Goal: Task Accomplishment & Management: Use online tool/utility

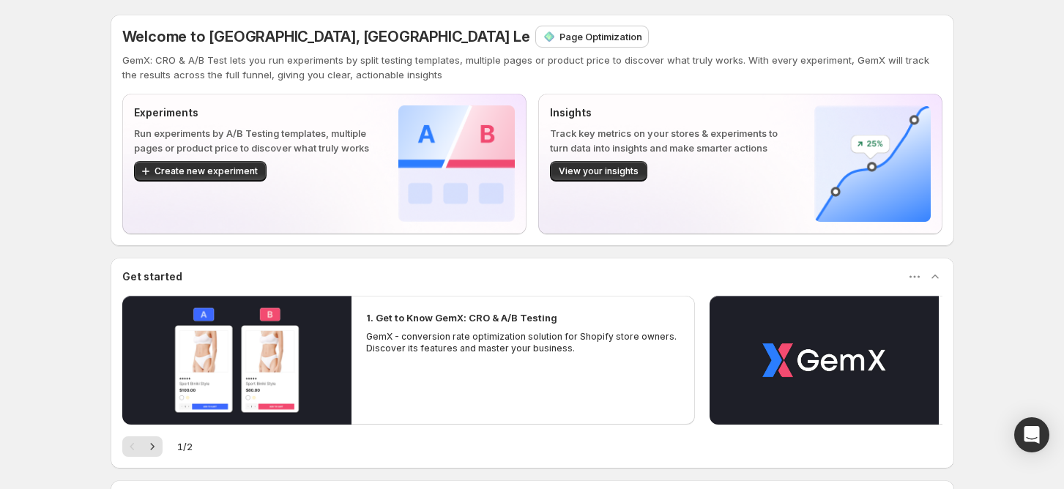
click at [559, 43] on p "Page Optimization" at bounding box center [600, 36] width 83 height 15
click at [559, 37] on p "Funnel Optimization" at bounding box center [604, 36] width 91 height 15
click at [559, 38] on p "Funnel Optimization" at bounding box center [604, 36] width 91 height 15
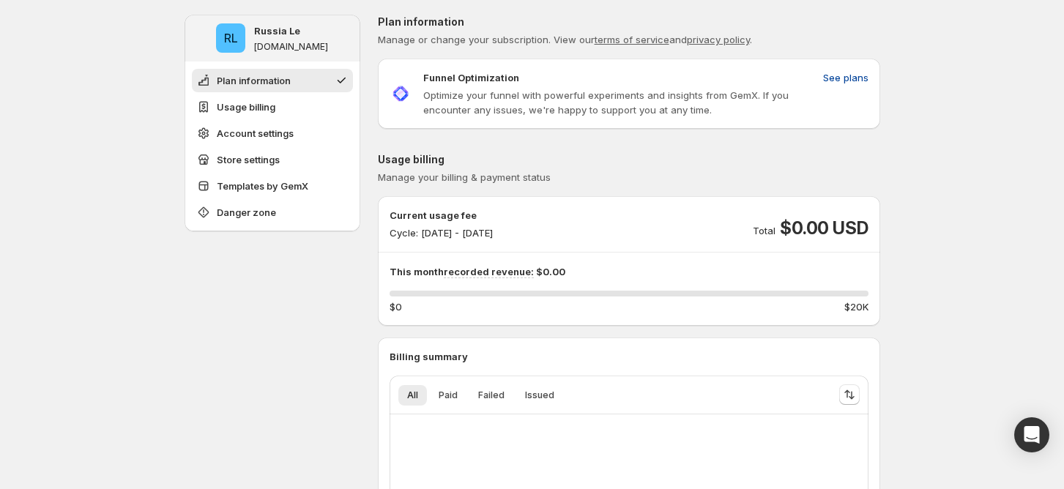
click at [838, 67] on button "See plans" at bounding box center [845, 77] width 63 height 23
click at [275, 113] on span "Usage billing" at bounding box center [246, 107] width 59 height 15
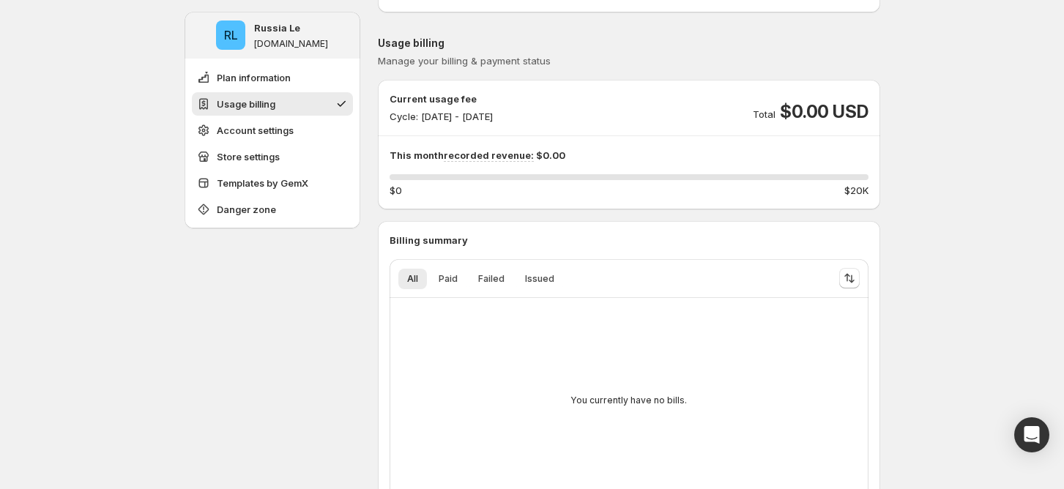
scroll to position [138, 0]
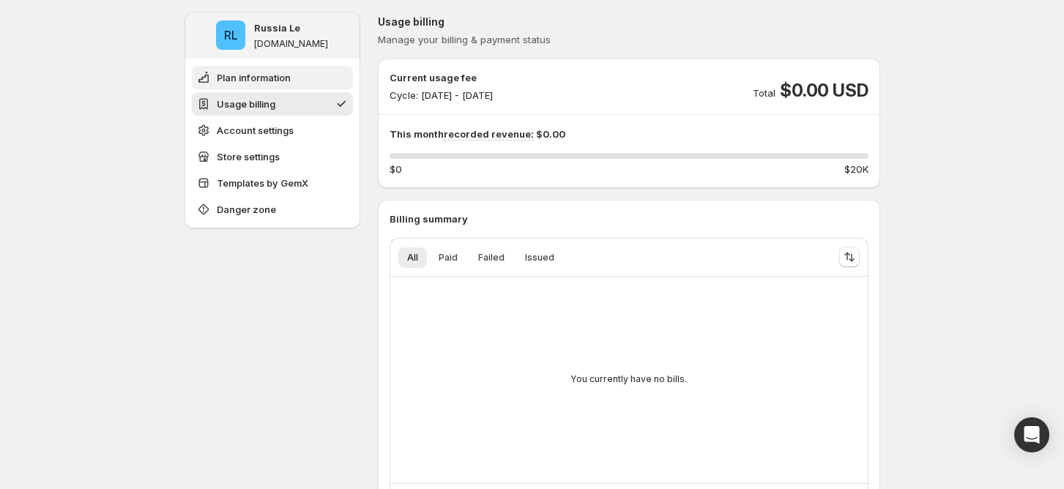
click at [281, 79] on span "Plan information" at bounding box center [254, 77] width 74 height 15
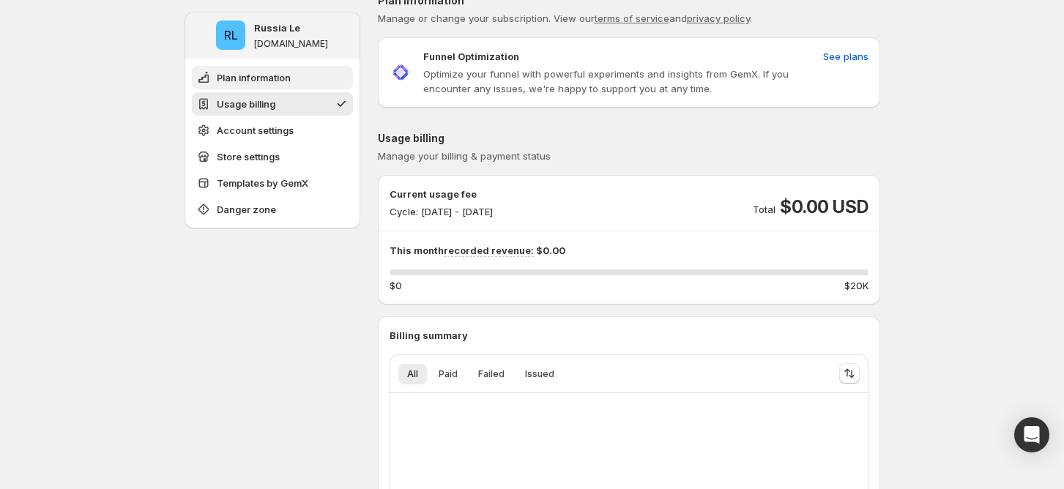
scroll to position [0, 0]
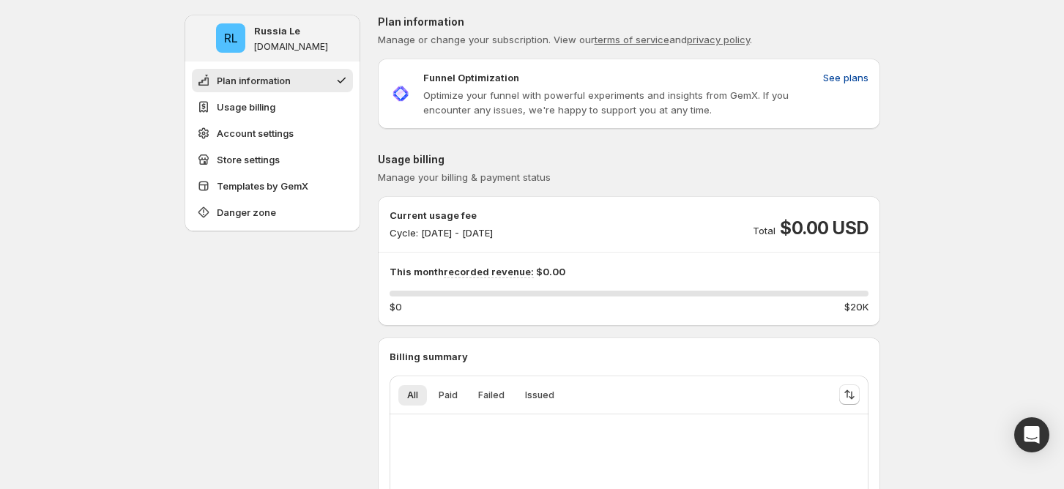
click at [844, 72] on span "See plans" at bounding box center [845, 77] width 45 height 15
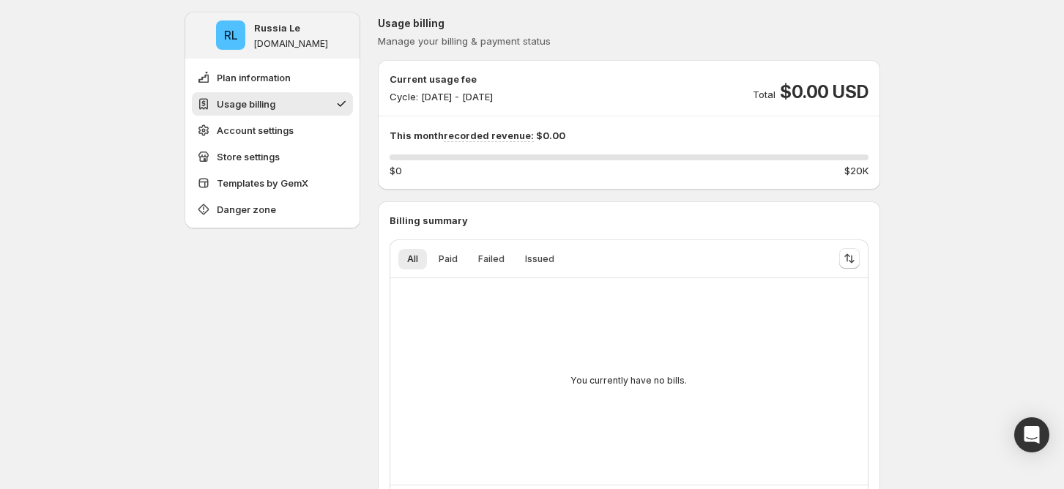
scroll to position [195, 0]
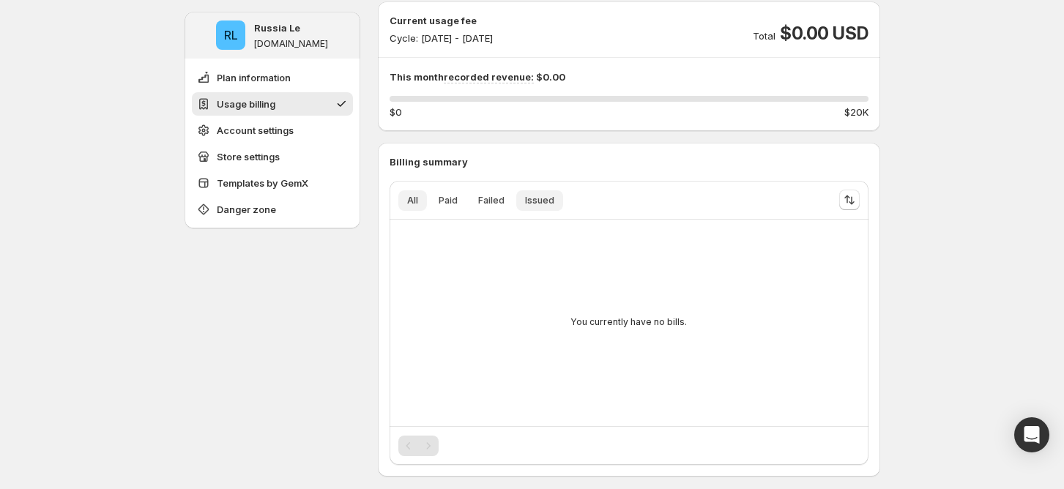
click at [554, 205] on span "Issued" at bounding box center [539, 201] width 29 height 12
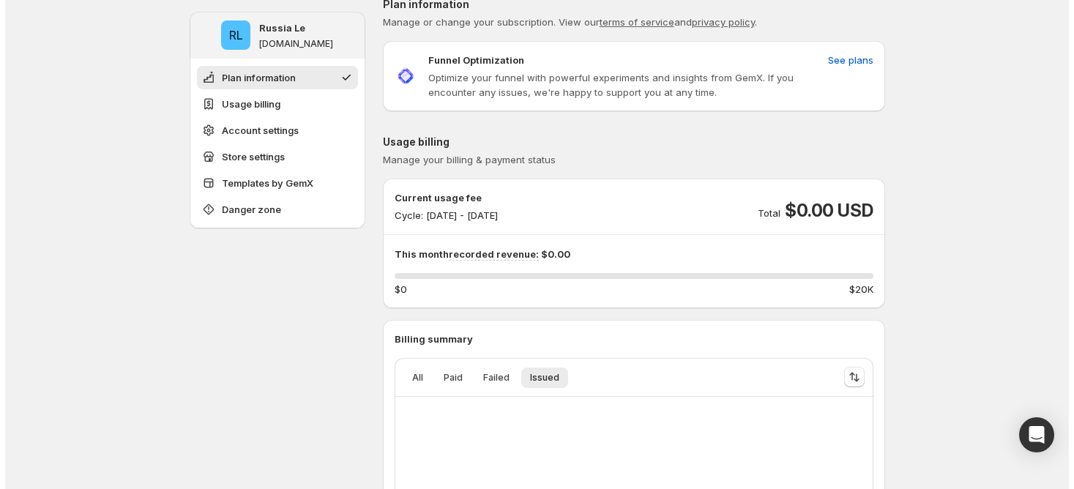
scroll to position [0, 0]
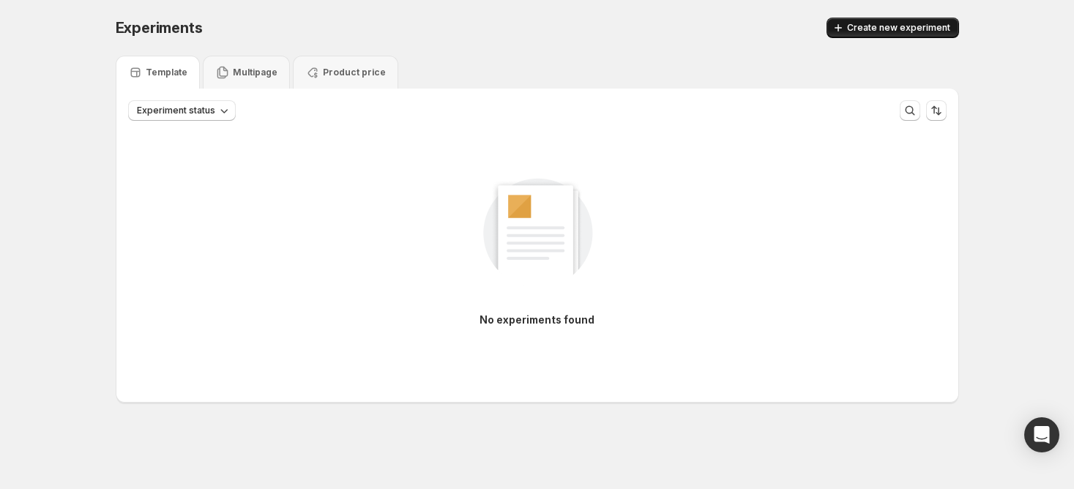
click at [859, 35] on button "Create new experiment" at bounding box center [893, 28] width 133 height 20
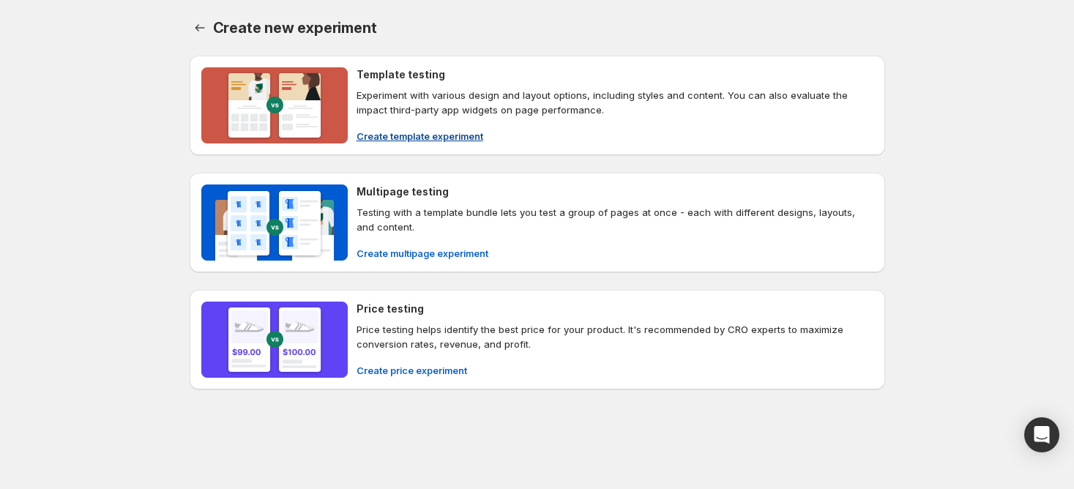
click at [416, 135] on span "Create template experiment" at bounding box center [420, 136] width 127 height 15
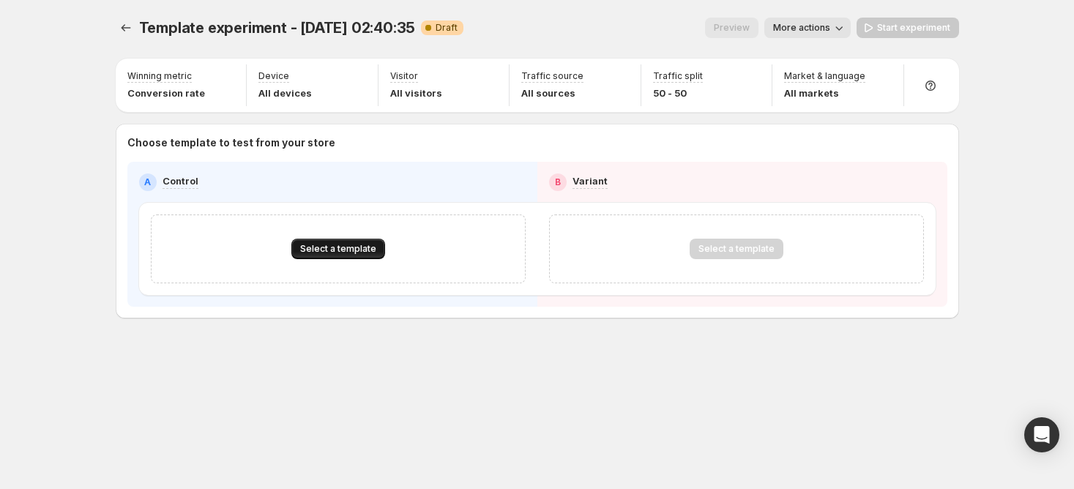
click at [365, 248] on span "Select a template" at bounding box center [338, 249] width 76 height 12
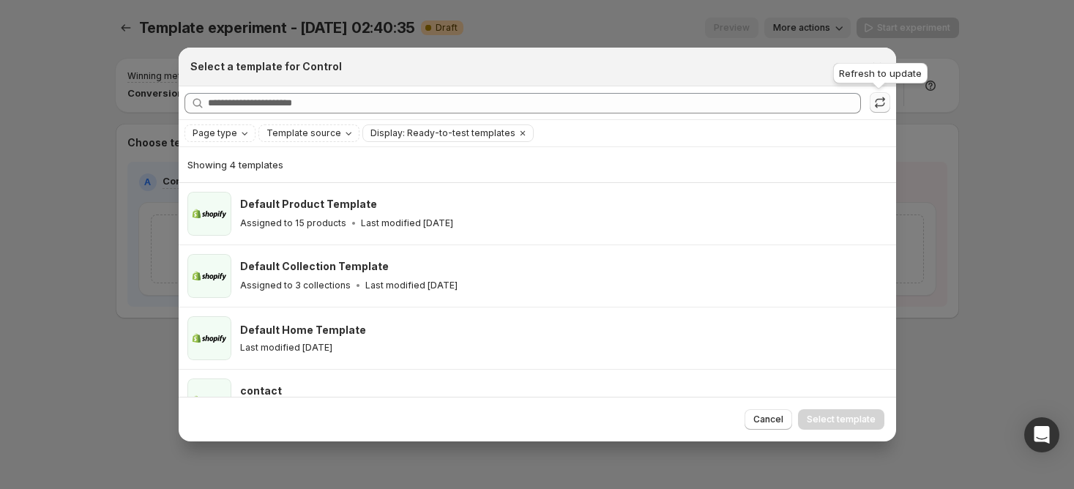
click at [876, 100] on icon ":r39:" at bounding box center [880, 102] width 15 height 15
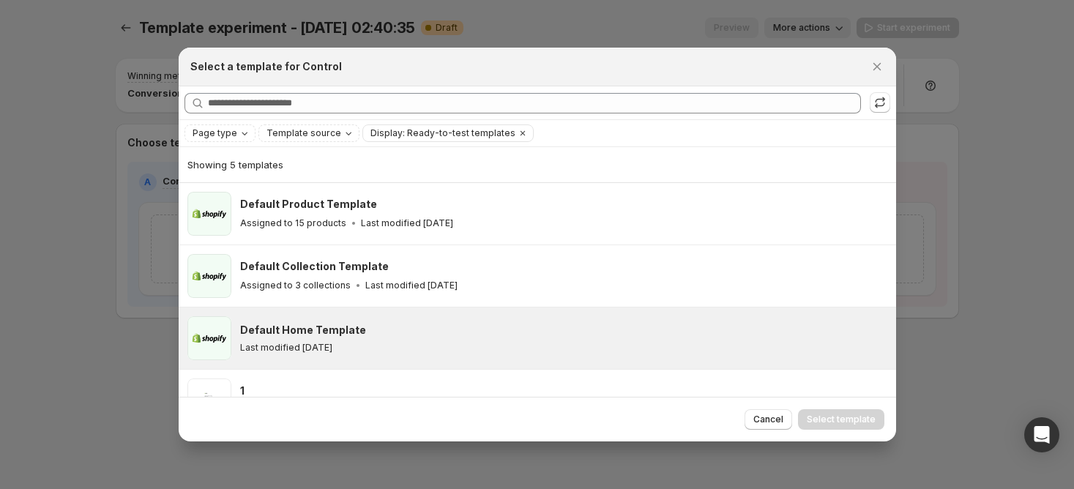
scroll to position [97, 0]
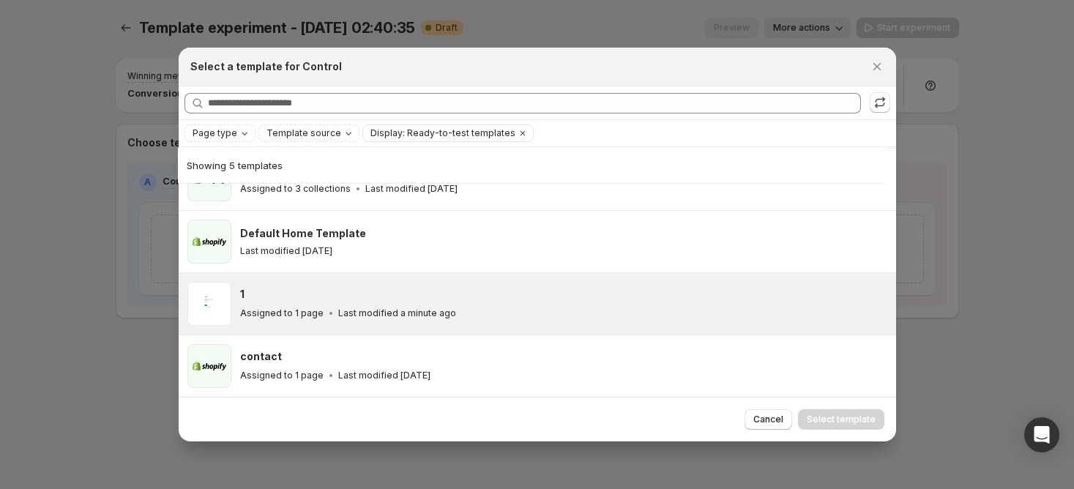
click at [469, 286] on div "1 Assigned to 1 page Last modified a minute ago" at bounding box center [563, 304] width 647 height 44
click at [827, 413] on button "Select template" at bounding box center [841, 419] width 86 height 20
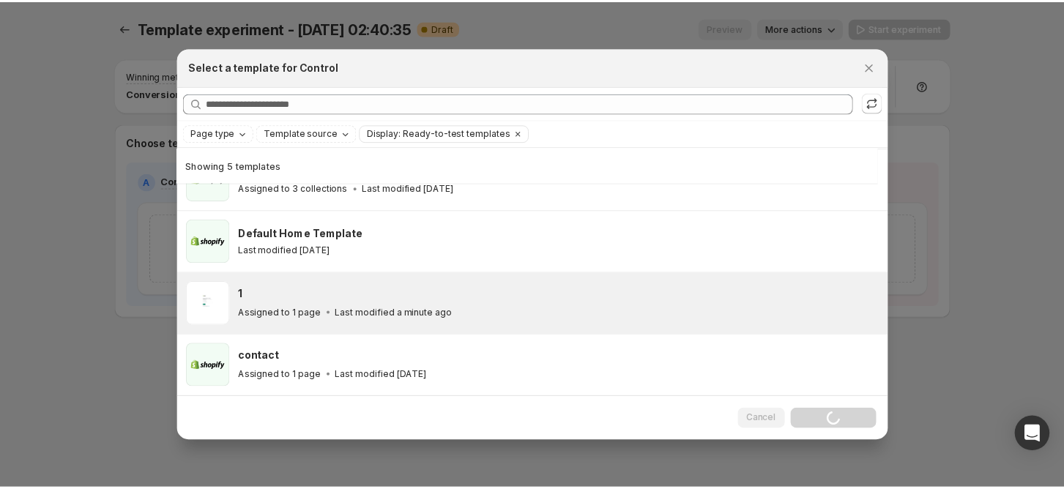
scroll to position [35, 0]
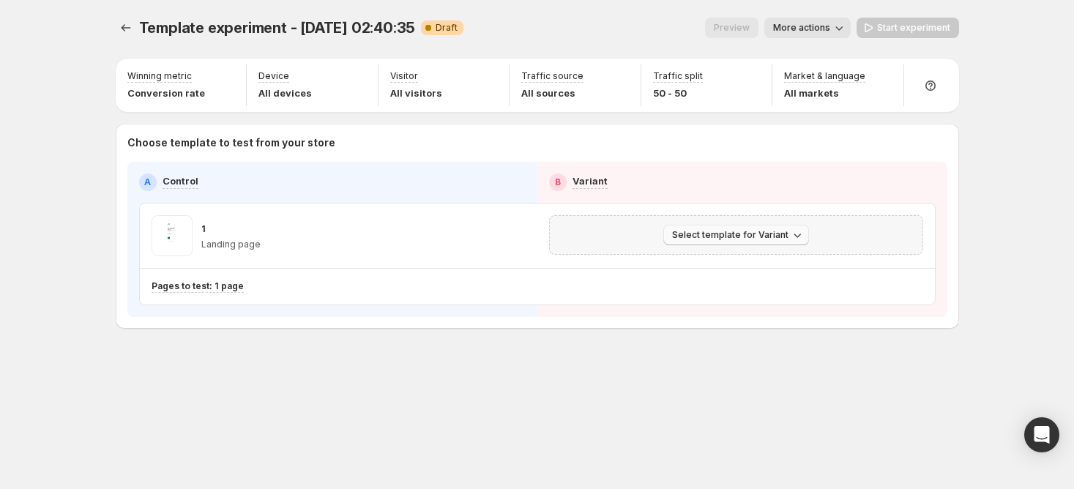
click at [778, 233] on span "Select template for Variant" at bounding box center [730, 235] width 116 height 12
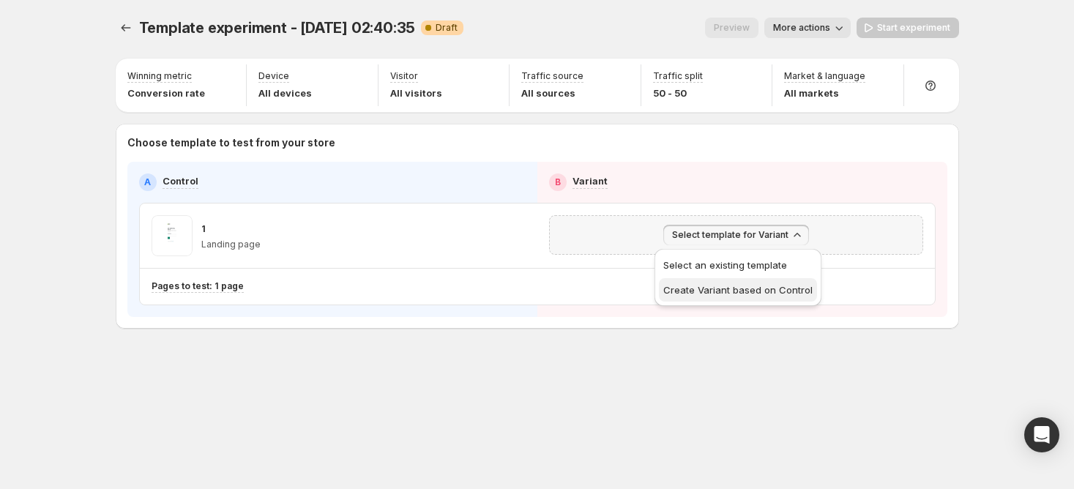
click at [717, 296] on span "Create Variant based on Control" at bounding box center [737, 290] width 149 height 15
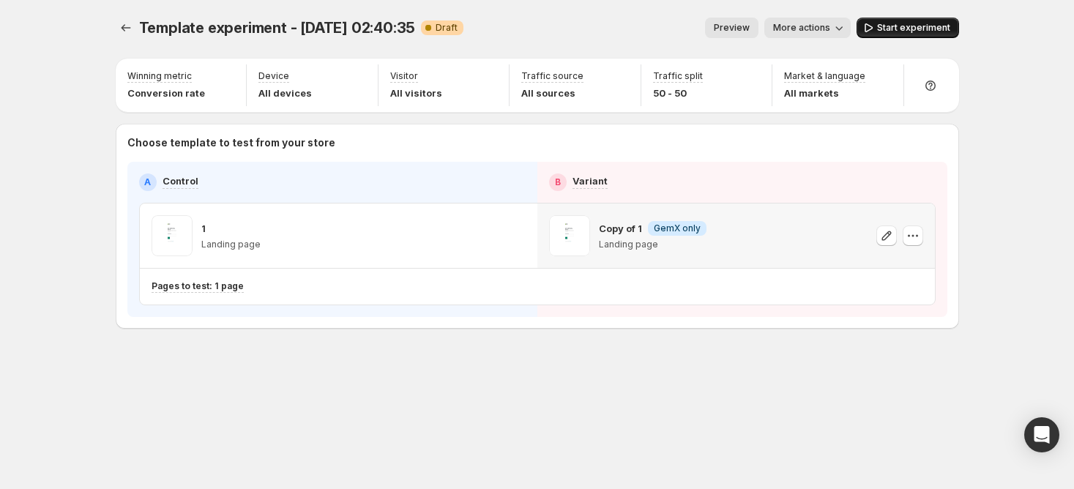
click at [890, 26] on span "Start experiment" at bounding box center [913, 28] width 73 height 12
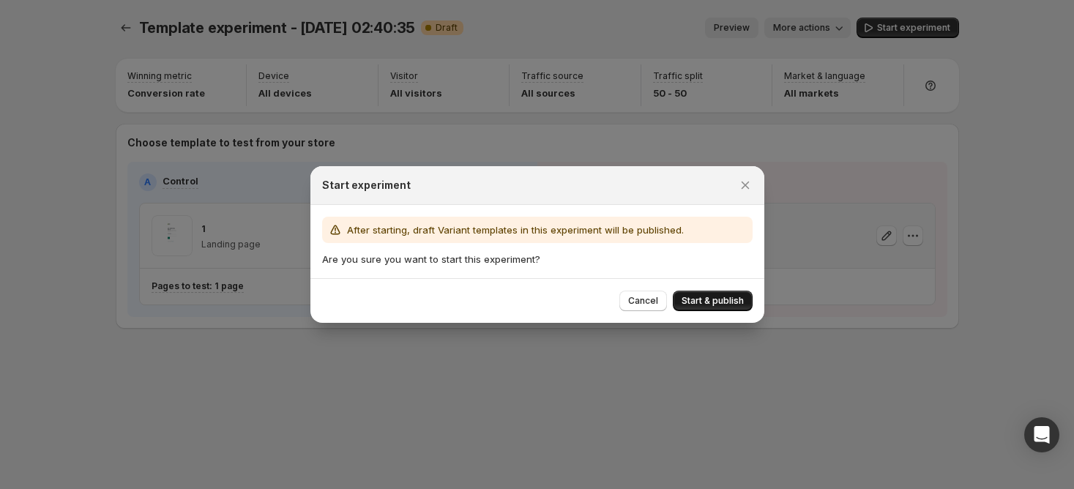
click at [715, 291] on button "Start & publish" at bounding box center [713, 301] width 80 height 20
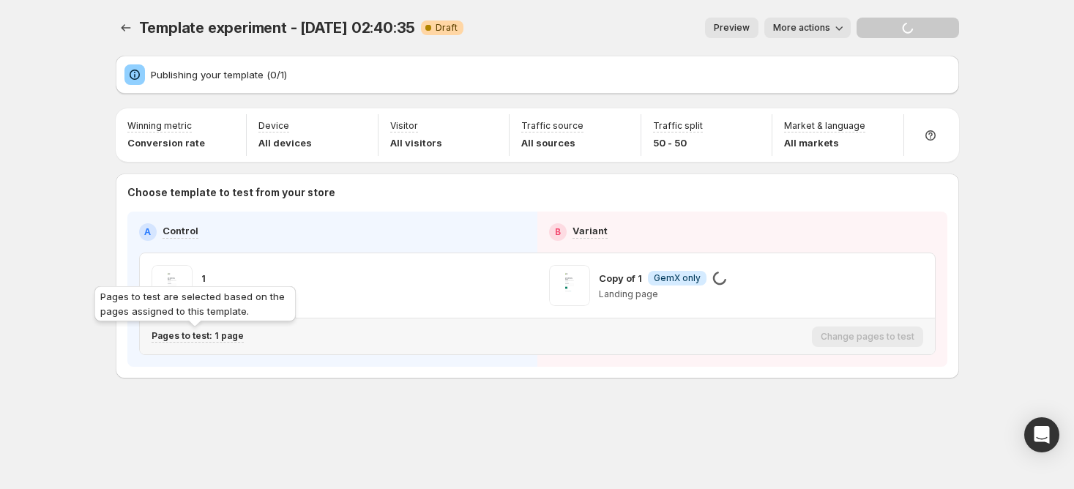
click at [215, 337] on p "Pages to test: 1 page" at bounding box center [198, 336] width 92 height 12
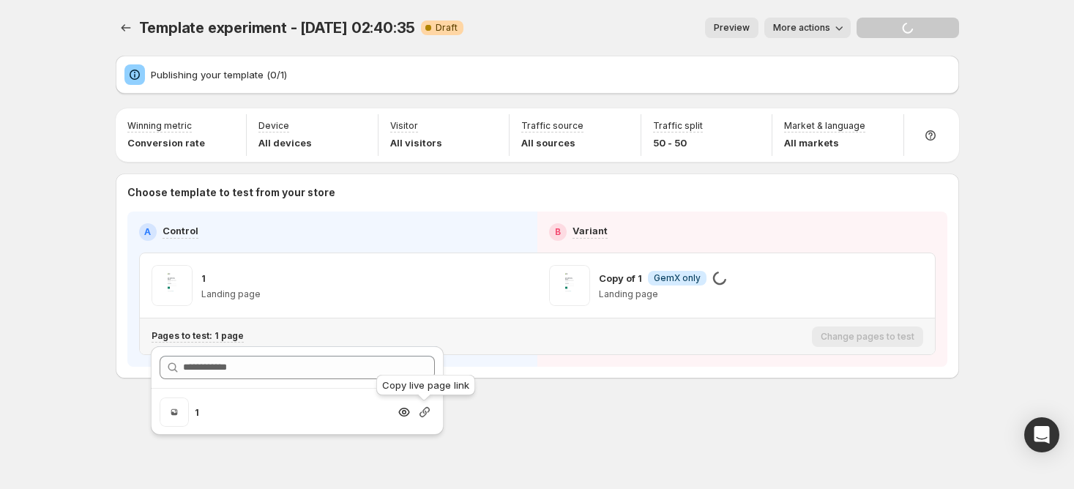
click at [422, 413] on icon "button" at bounding box center [424, 412] width 15 height 15
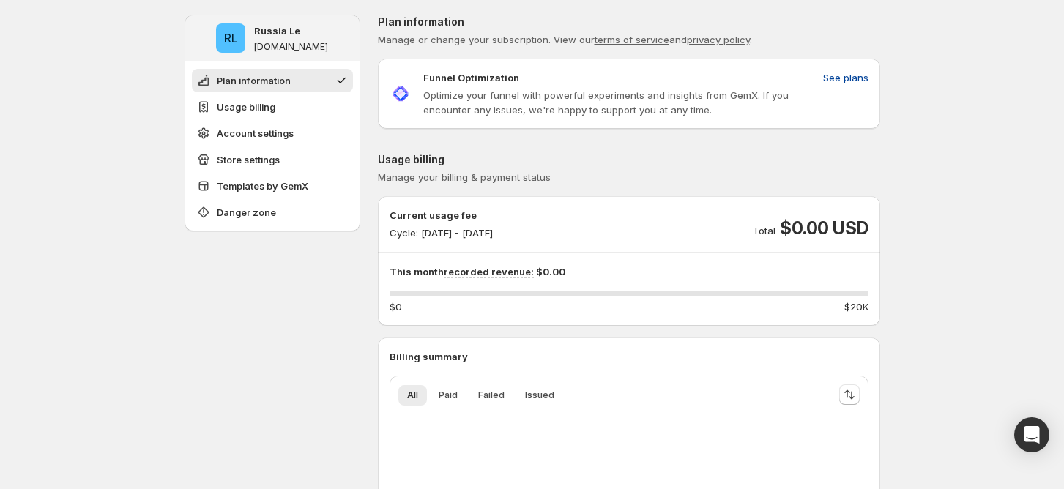
click at [854, 70] on span "See plans" at bounding box center [845, 77] width 45 height 15
click at [275, 111] on span "Usage billing" at bounding box center [246, 107] width 59 height 15
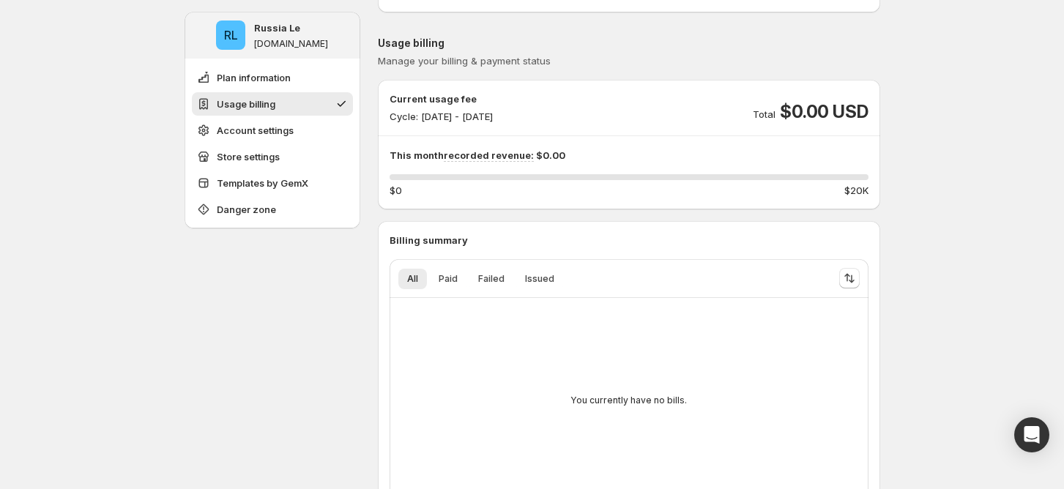
scroll to position [138, 0]
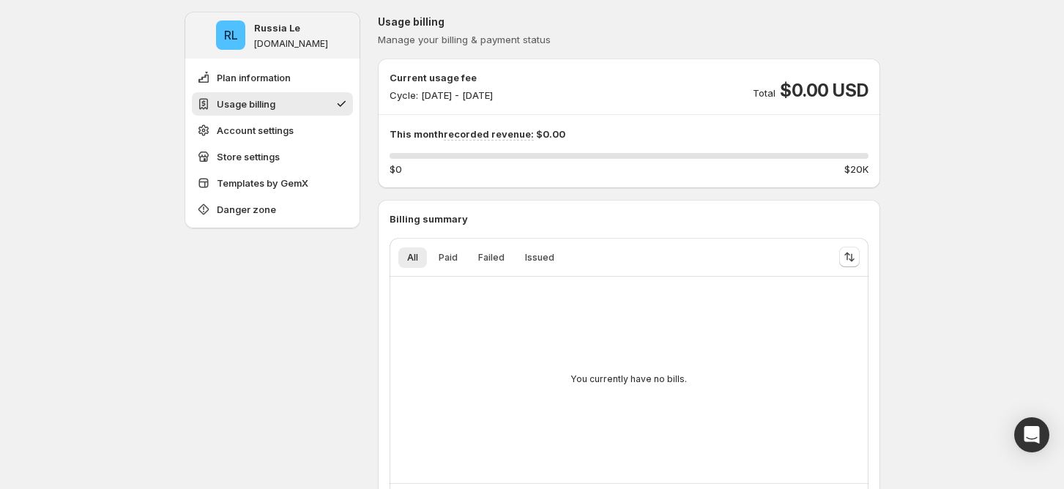
click at [275, 108] on span "Usage billing" at bounding box center [246, 104] width 59 height 15
